Goal: Navigation & Orientation: Find specific page/section

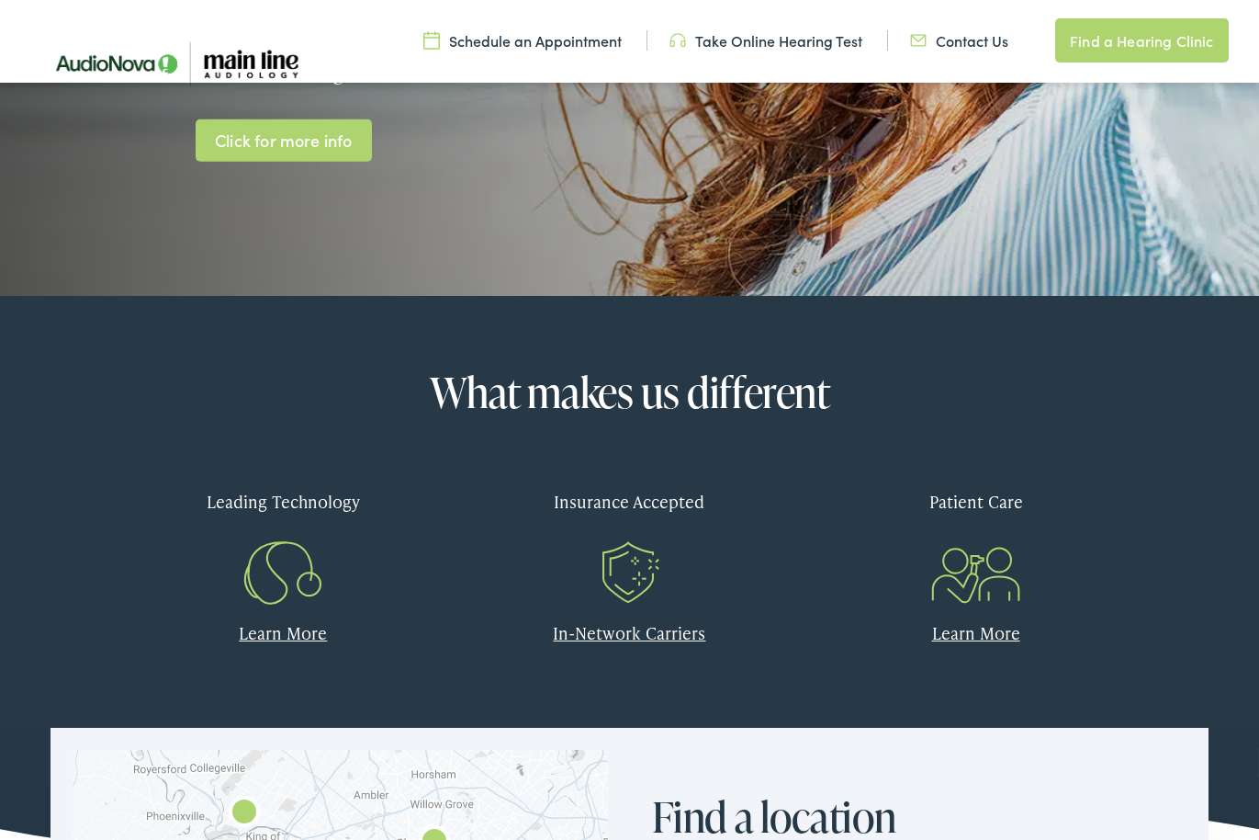
scroll to position [579, 0]
click at [634, 635] on link "In-Network Carriers" at bounding box center [629, 632] width 152 height 23
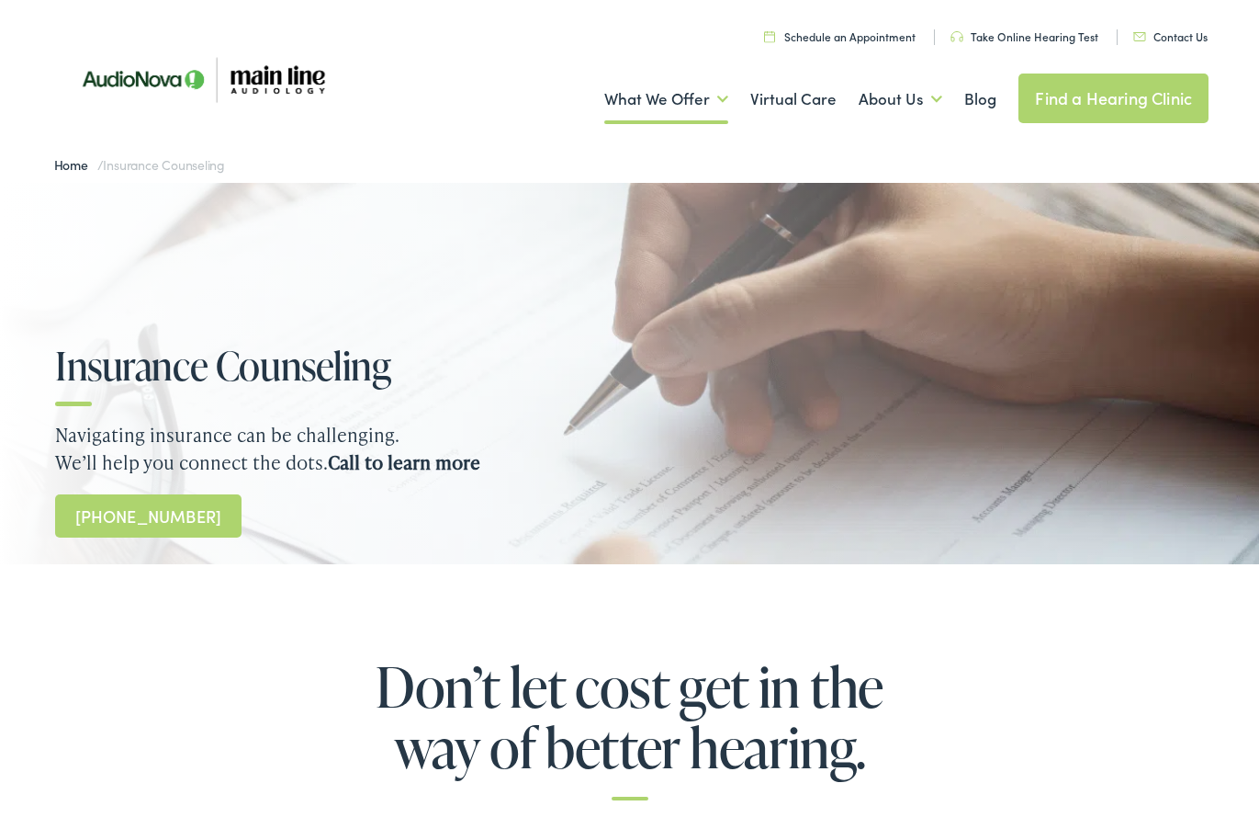
click at [1190, 35] on link "Contact Us" at bounding box center [1171, 36] width 74 height 16
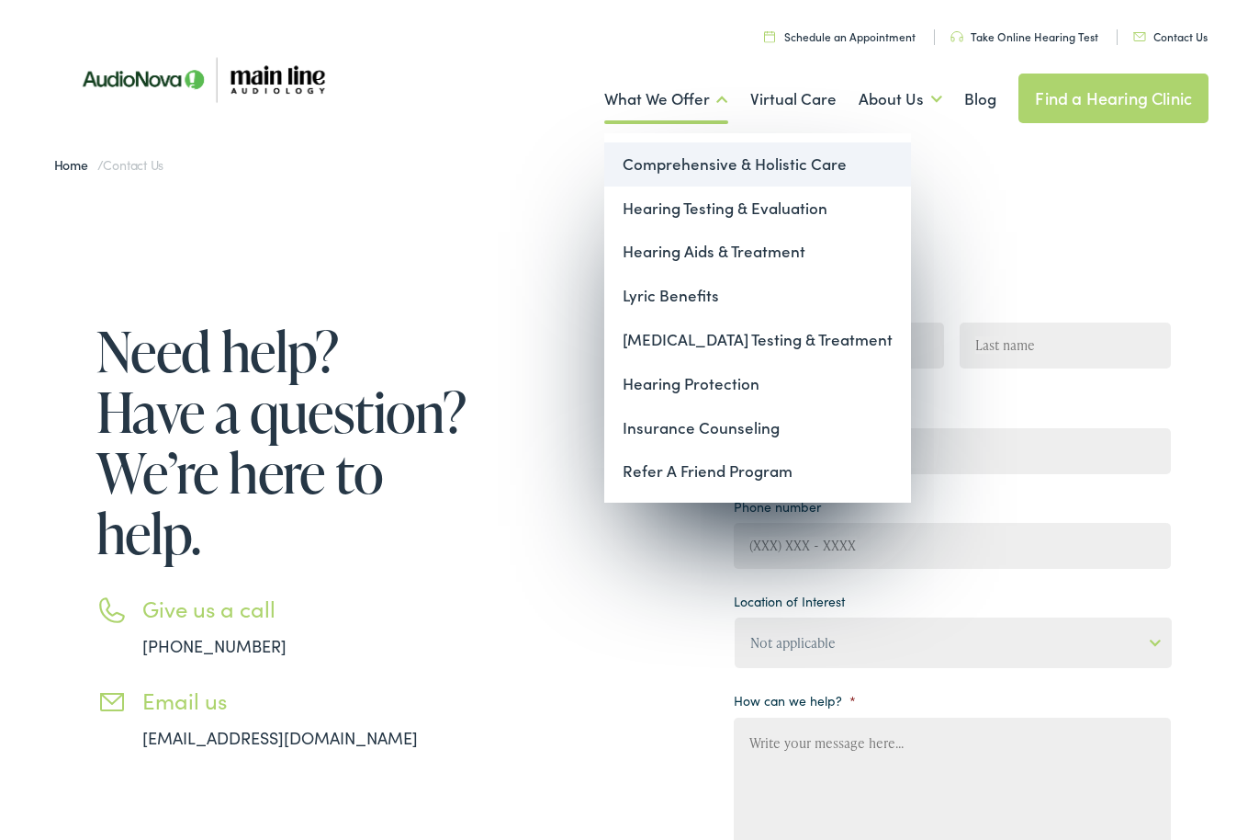
click at [744, 156] on link "Comprehensive & Holistic Care" at bounding box center [757, 164] width 307 height 44
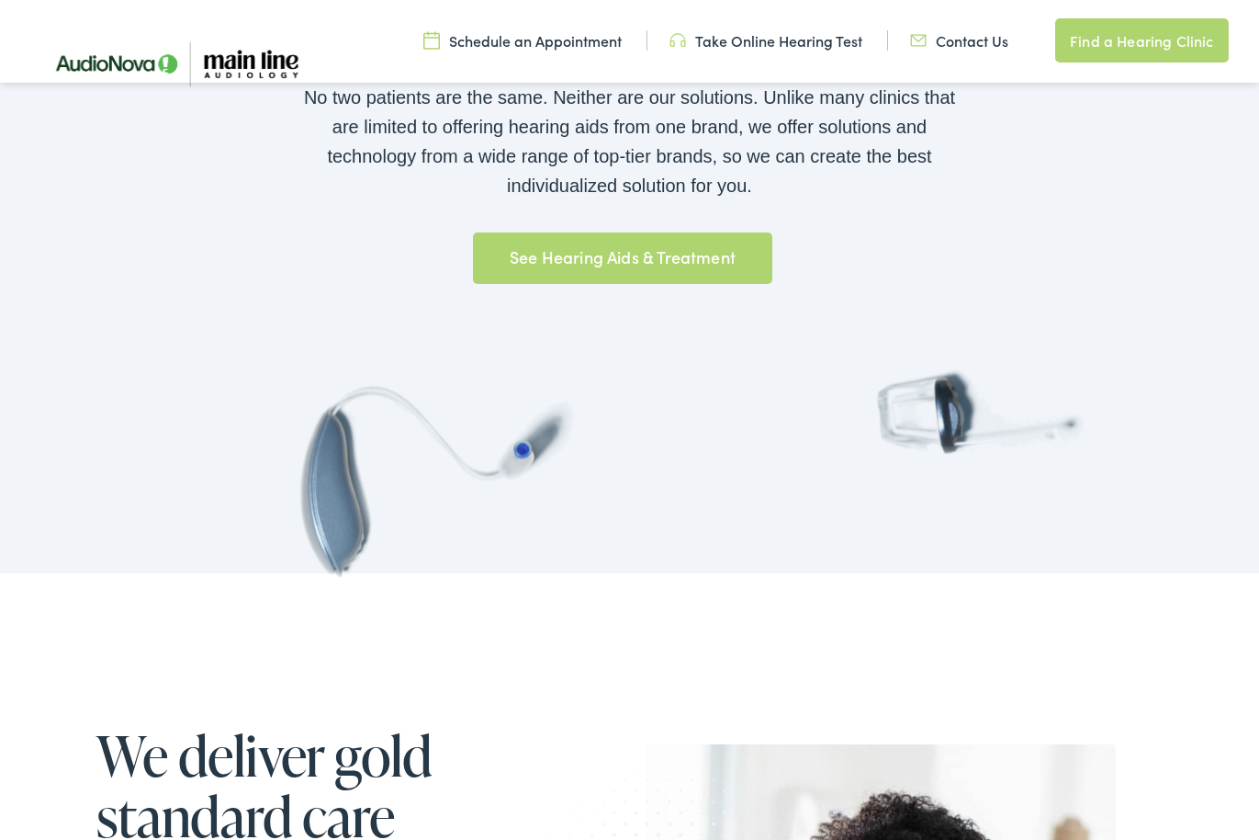
scroll to position [1280, 0]
